Goal: Task Accomplishment & Management: Complete application form

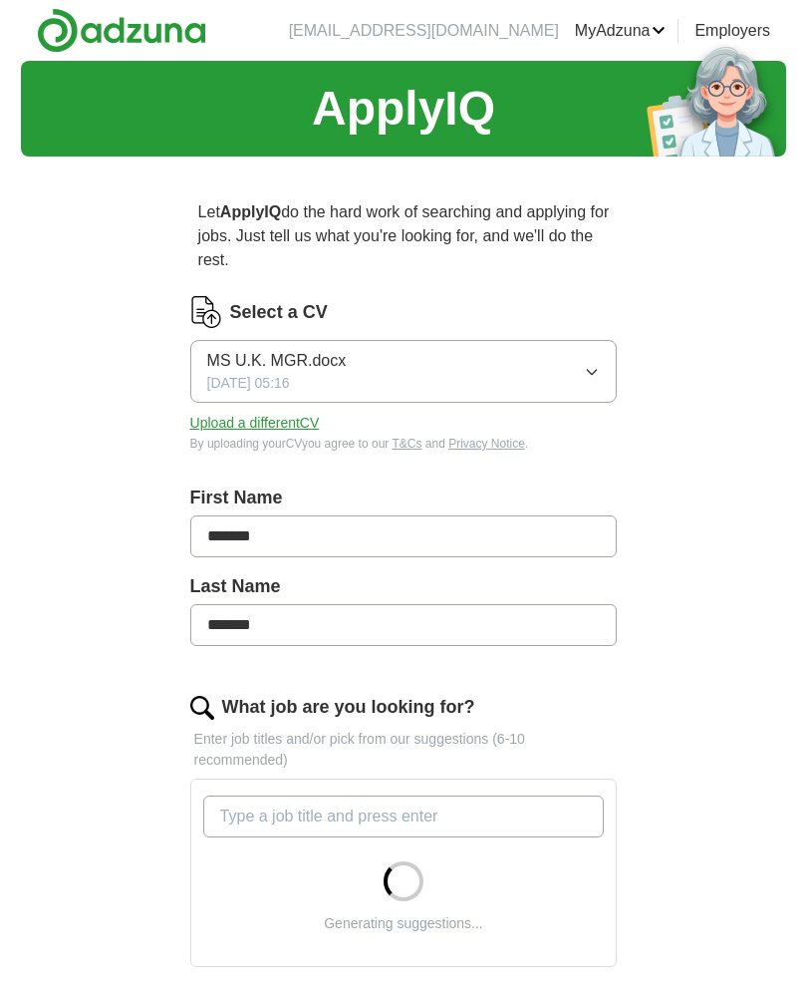
click at [0, 0] on link "ApplyIQ" at bounding box center [0, 0] width 0 height 0
click at [605, 373] on button "MS U.K. MGR.docx [DATE] 05:16" at bounding box center [404, 371] width 428 height 63
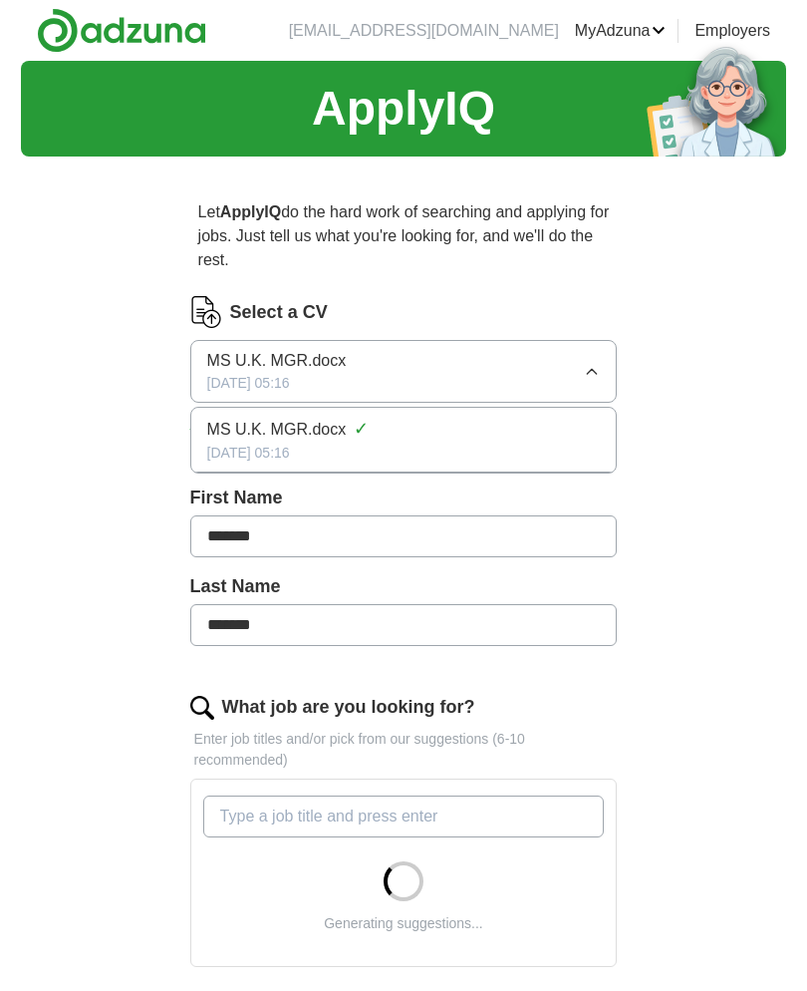
click at [691, 438] on div "ApplyIQ Let ApplyIQ do the hard work of searching and applying for jobs. Just t…" at bounding box center [404, 738] width 766 height 1354
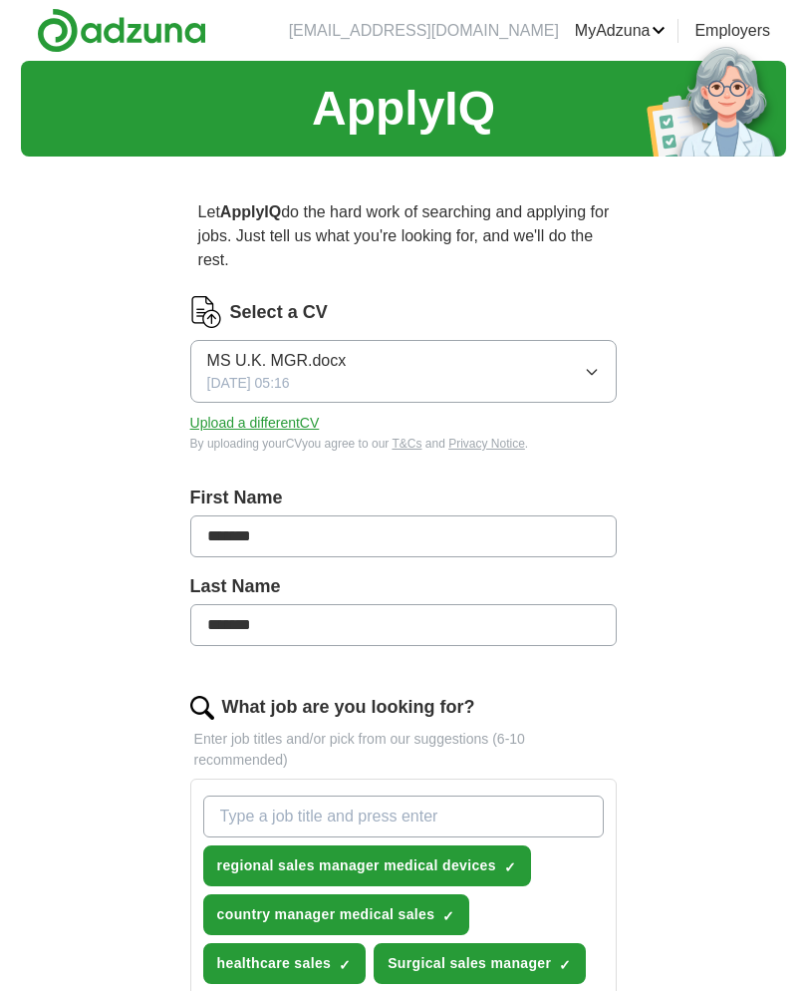
click at [0, 0] on link "Preferences" at bounding box center [0, 0] width 0 height 0
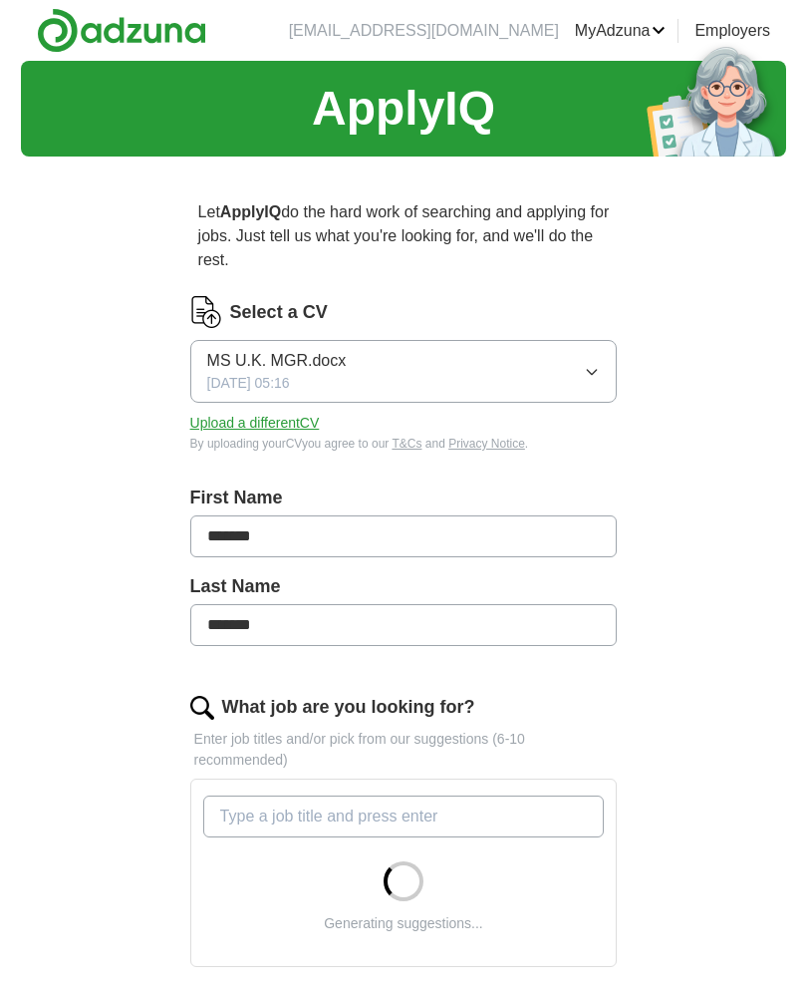
click at [582, 362] on button "MS U.K. MGR.docx [DATE] 05:16" at bounding box center [404, 371] width 428 height 63
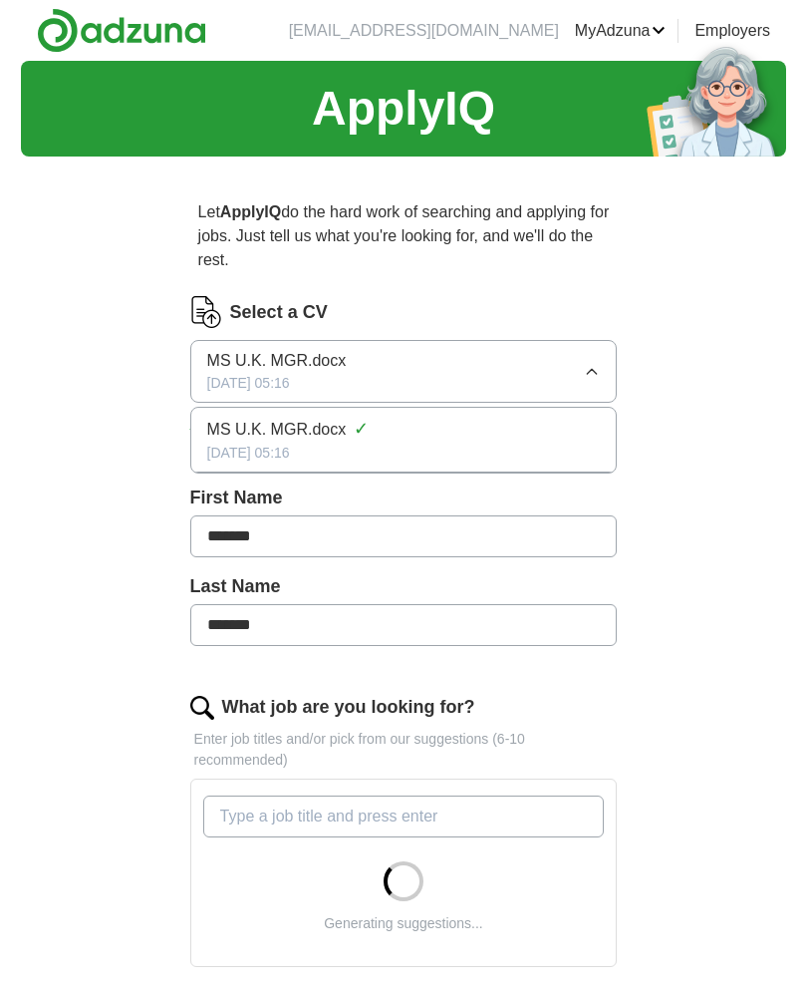
click at [662, 471] on div "Let ApplyIQ do the hard work of searching and applying for jobs. Just tell us w…" at bounding box center [404, 793] width 574 height 1242
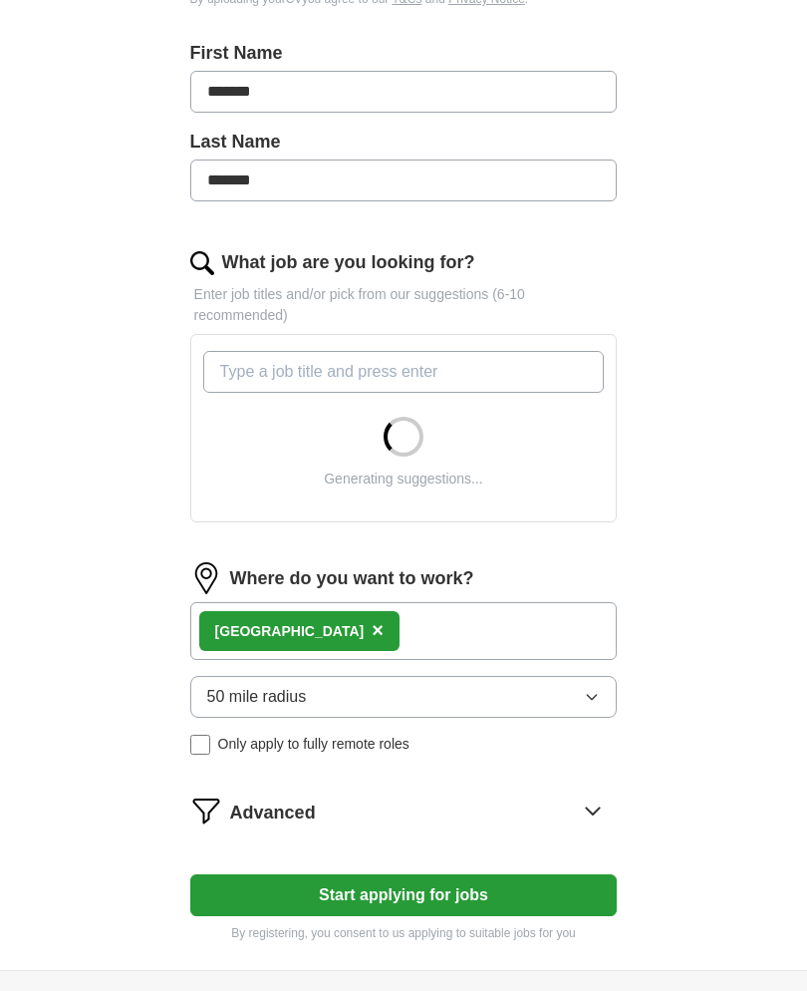
scroll to position [588, 0]
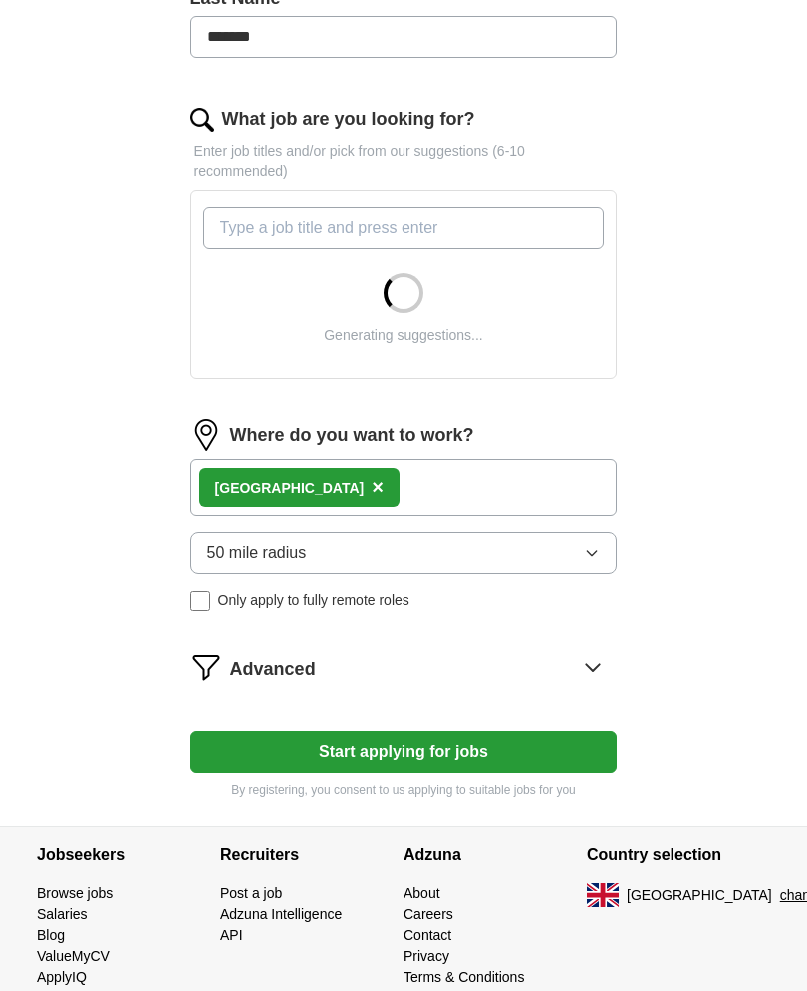
click at [372, 487] on span "×" at bounding box center [378, 486] width 12 height 22
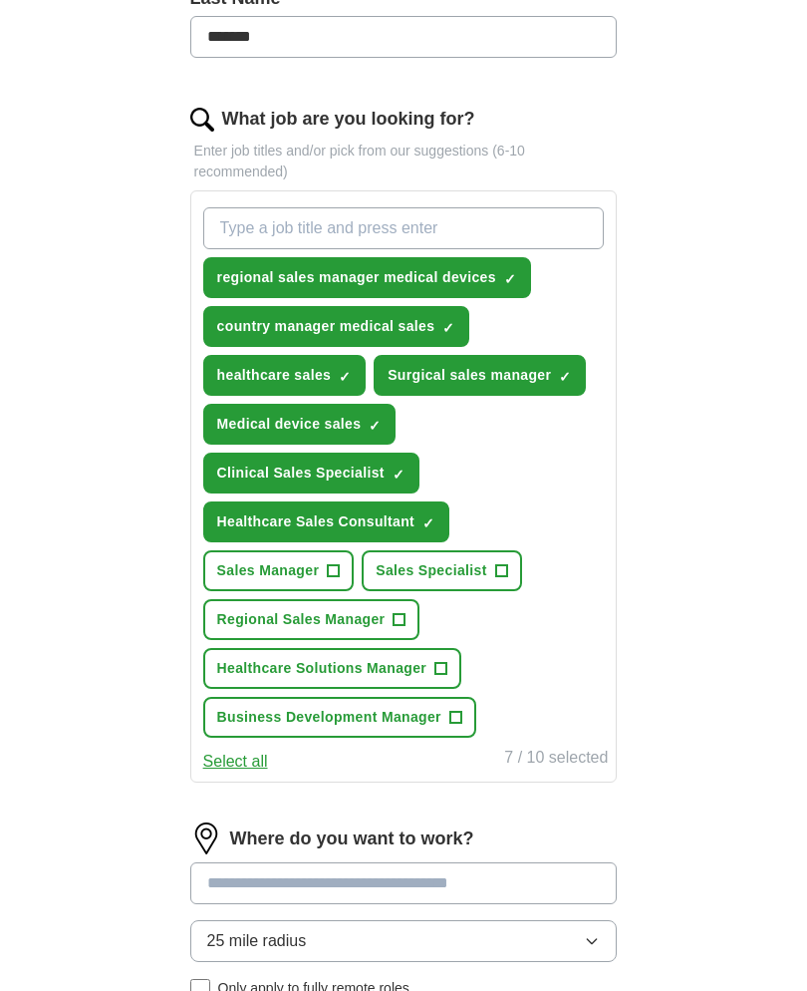
click at [422, 519] on button "Healthcare Sales Consultant ✓ ×" at bounding box center [326, 521] width 247 height 41
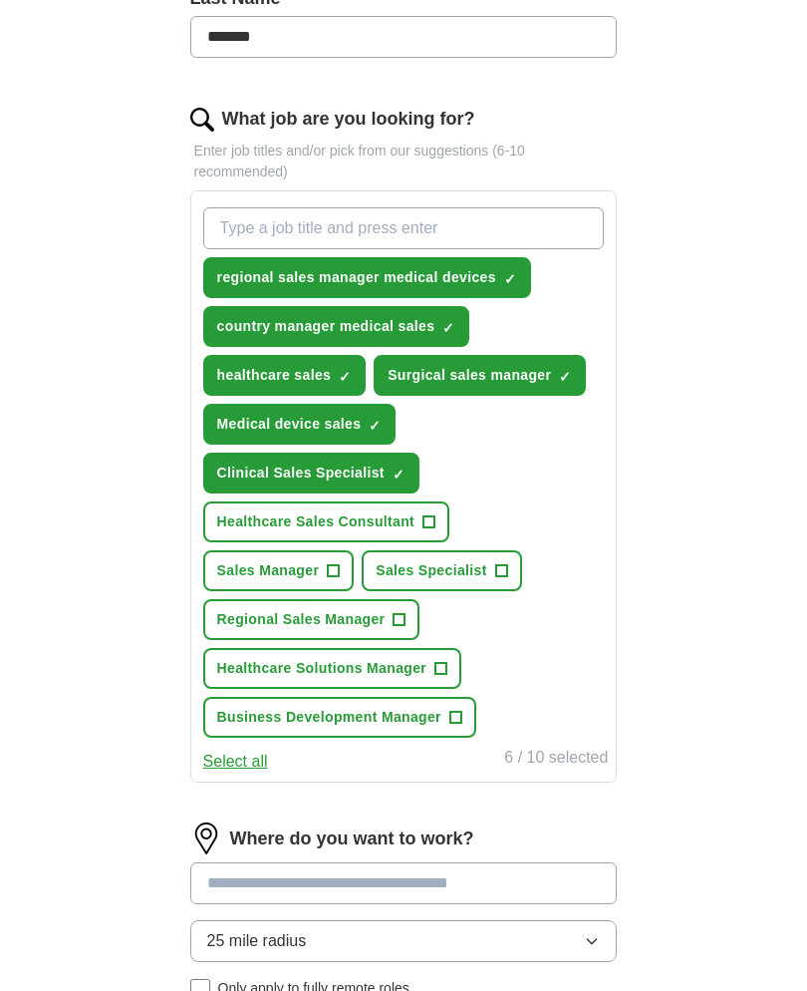
click at [385, 467] on button "Clinical Sales Specialist ✓ ×" at bounding box center [311, 473] width 216 height 41
click at [381, 418] on span "✓" at bounding box center [375, 426] width 12 height 16
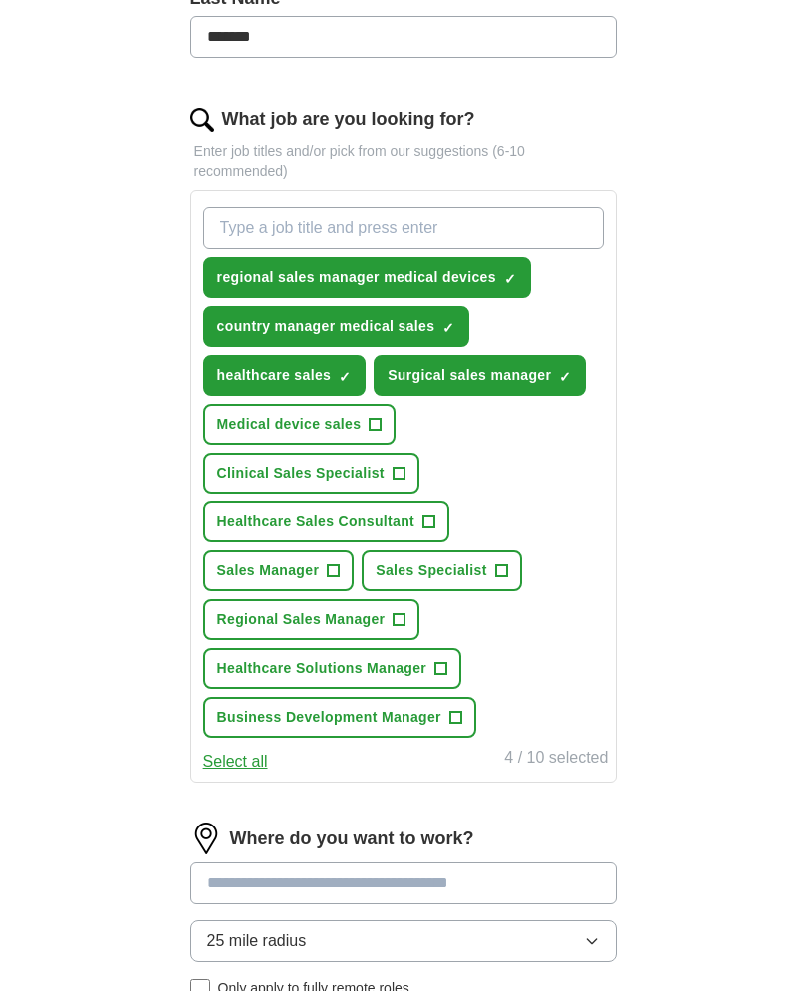
click at [491, 392] on button "Surgical sales manager ✓ ×" at bounding box center [480, 375] width 212 height 41
click at [352, 381] on span "✓ ×" at bounding box center [345, 376] width 13 height 12
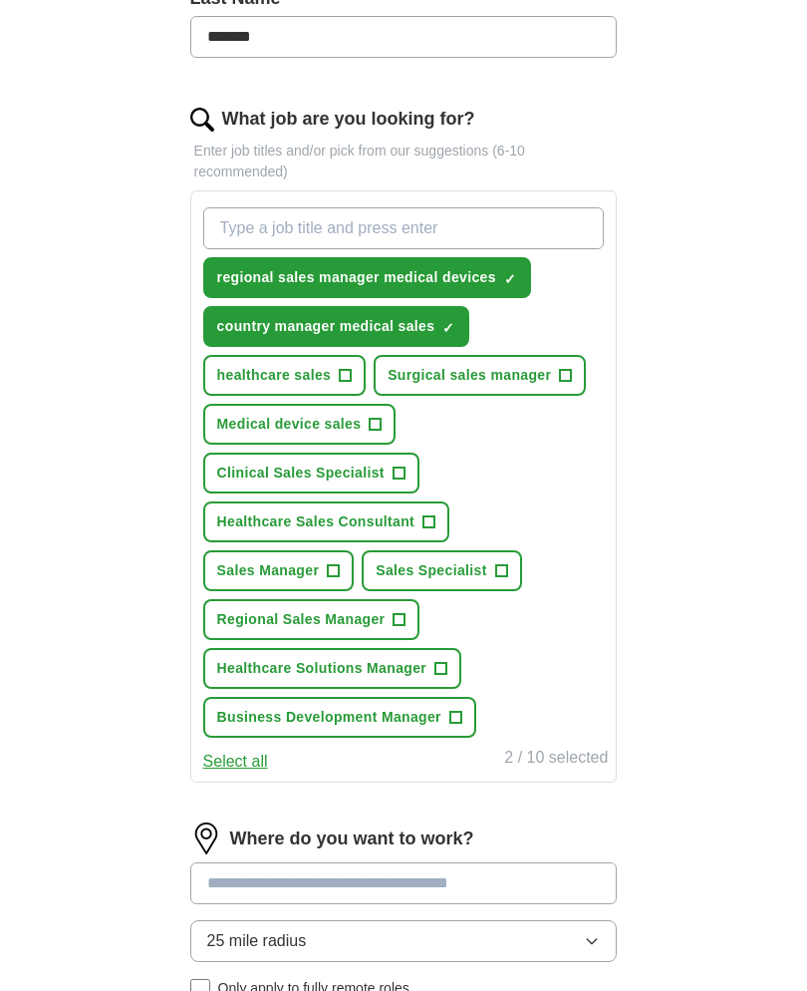
click at [441, 331] on button "country manager medical sales ✓ ×" at bounding box center [336, 326] width 267 height 41
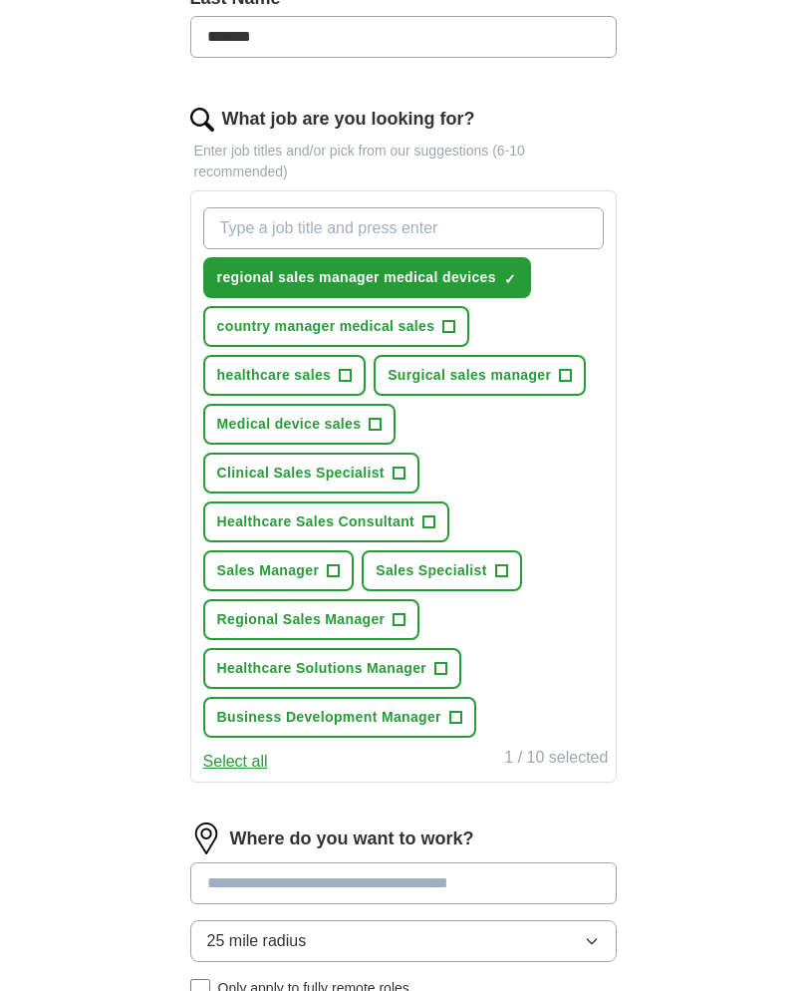
click at [501, 287] on button "regional sales manager medical devices ✓ ×" at bounding box center [367, 277] width 328 height 41
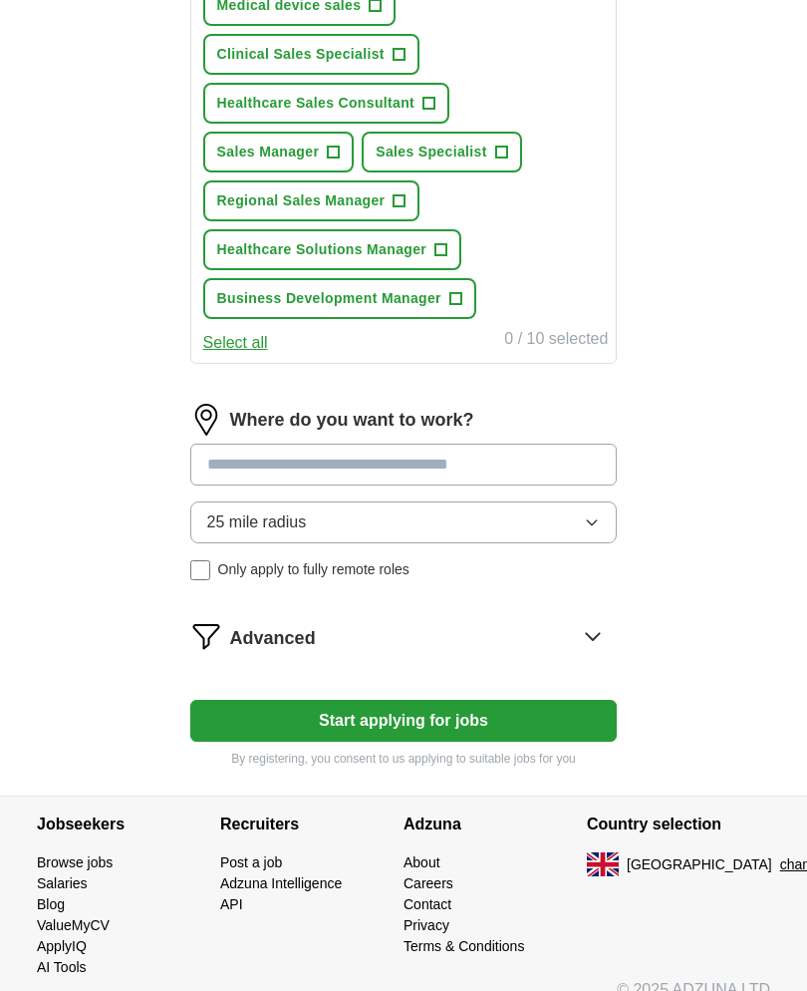
scroll to position [1005, 0]
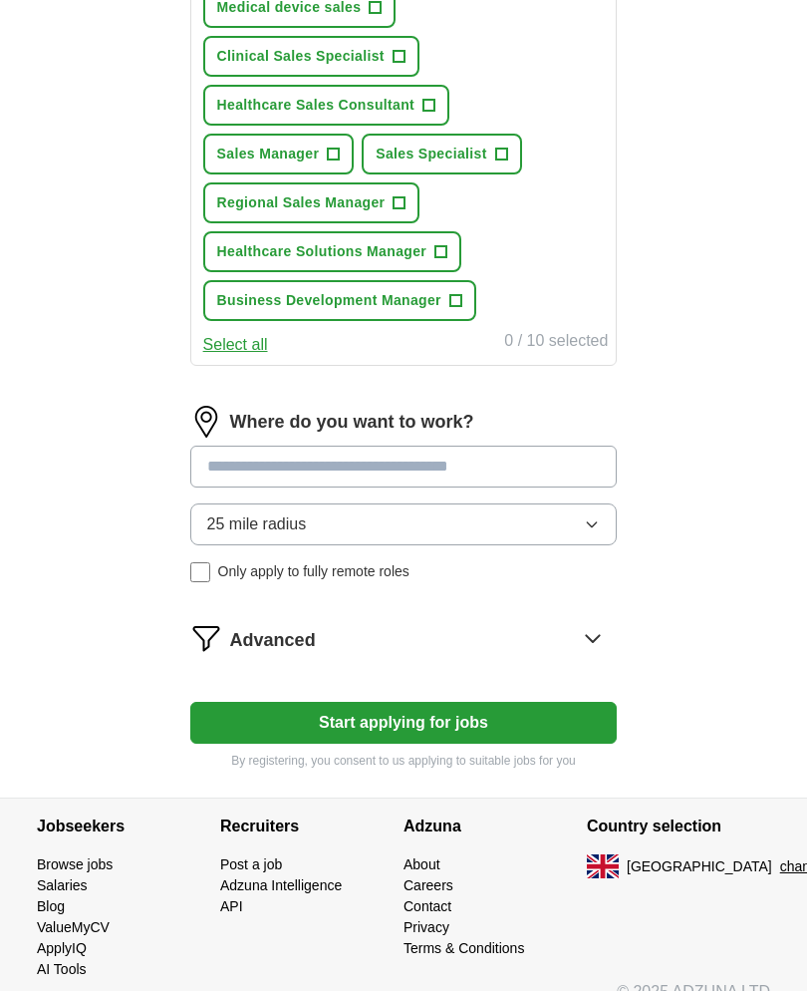
click at [596, 653] on icon at bounding box center [593, 638] width 32 height 32
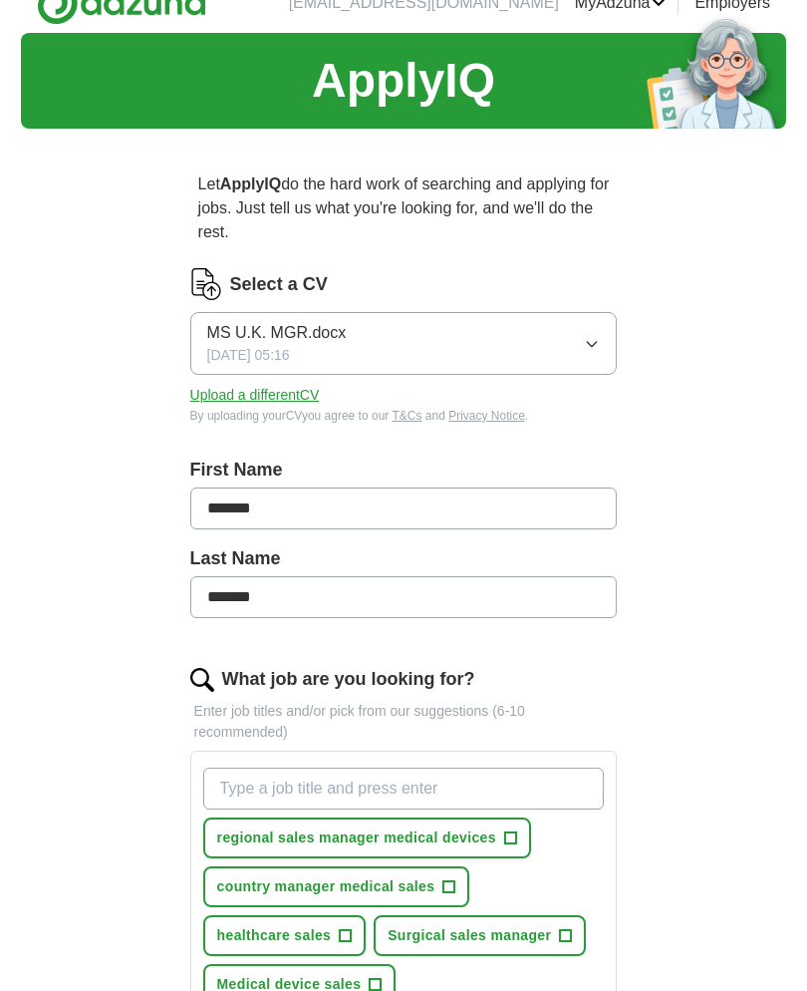
scroll to position [0, 0]
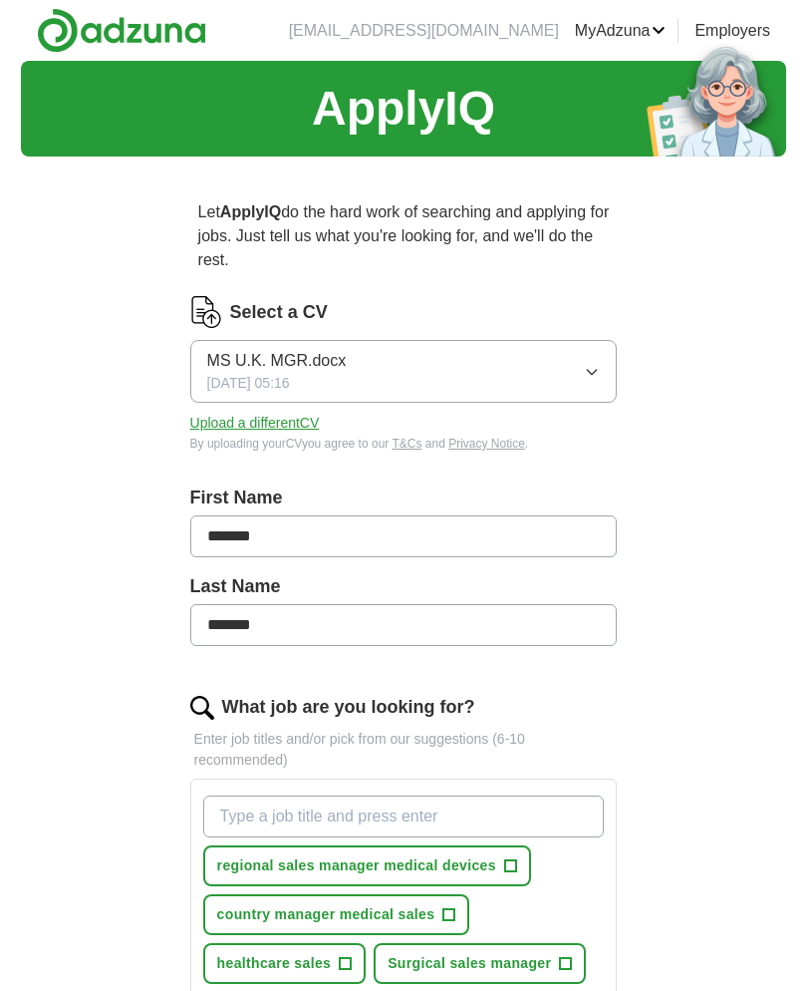
click at [0, 0] on link "Alerts" at bounding box center [0, 0] width 0 height 0
